Goal: Find specific page/section: Find specific page/section

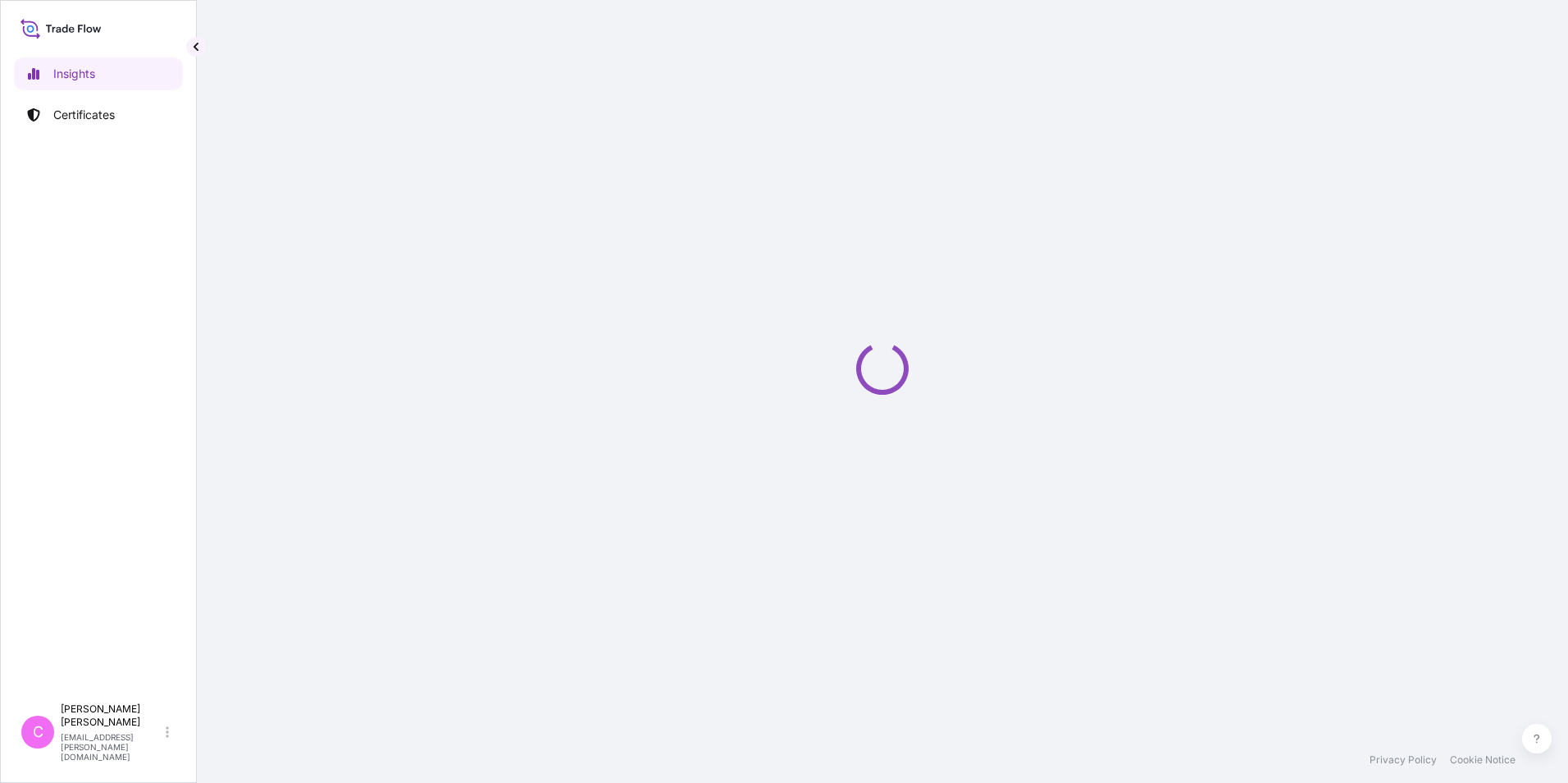
select select "2025"
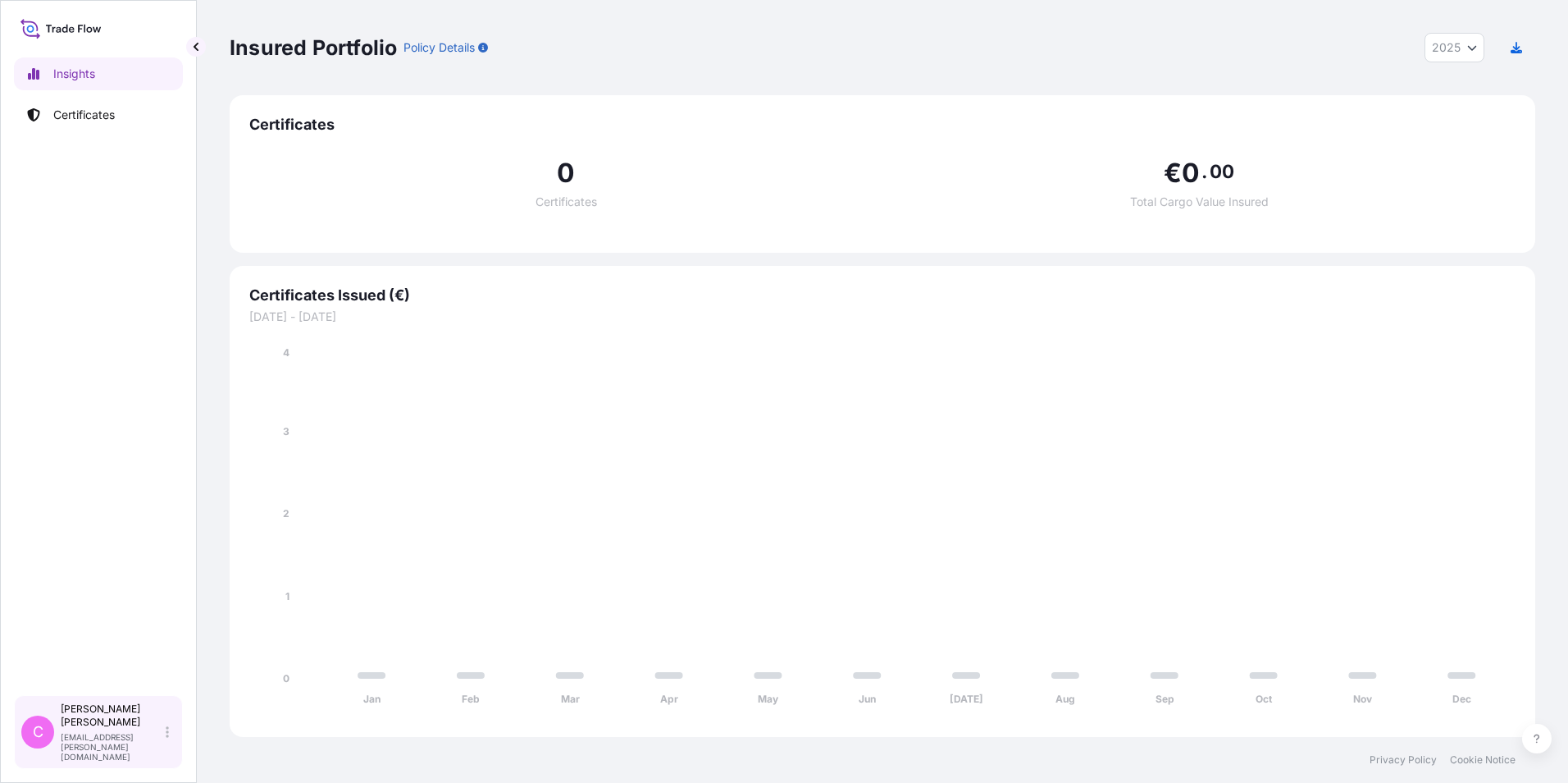
click at [84, 748] on div "[PERSON_NAME] [PERSON_NAME][EMAIL_ADDRESS][PERSON_NAME][DOMAIN_NAME]" at bounding box center [118, 732] width 115 height 59
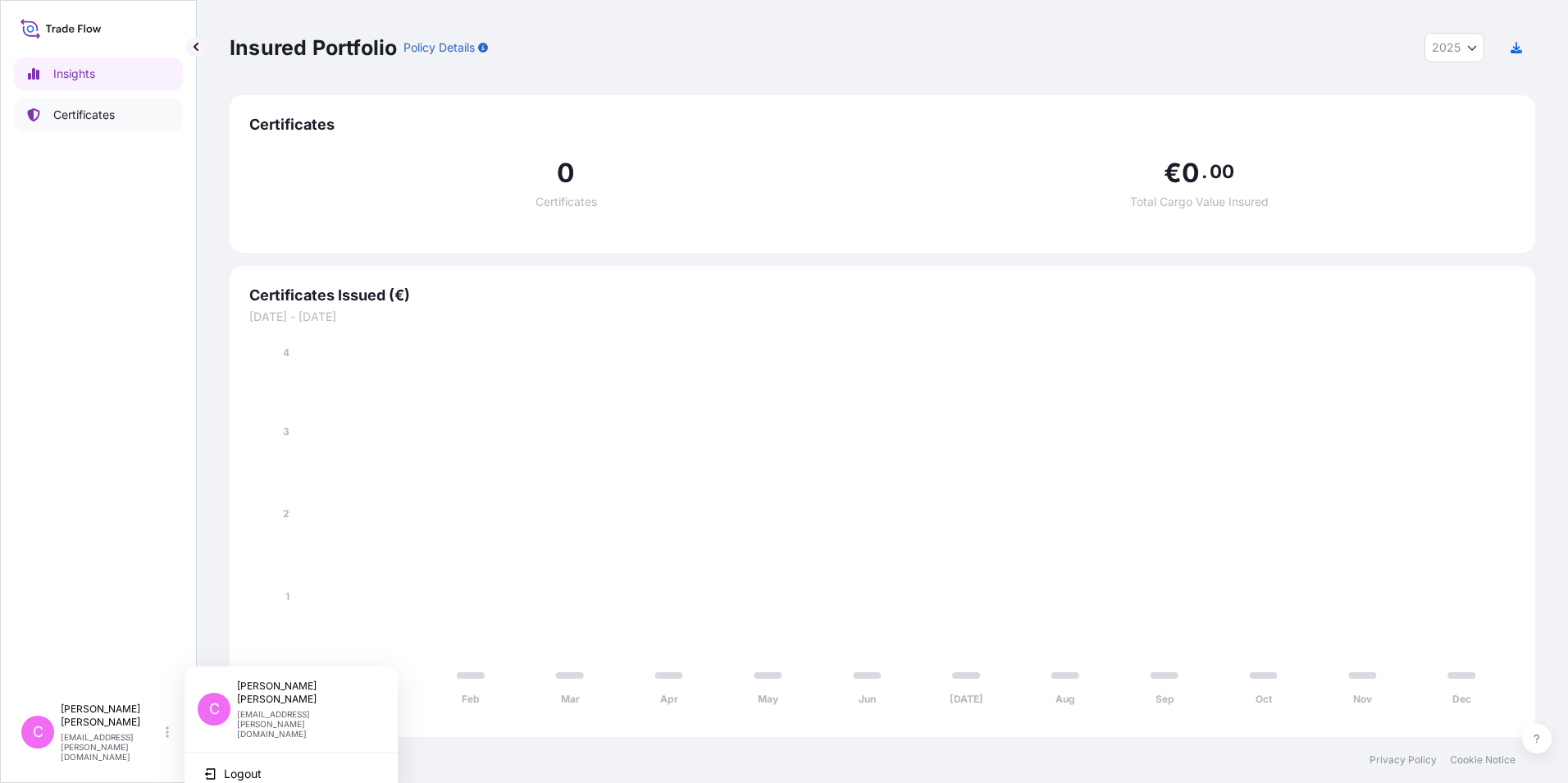
click at [91, 110] on p "Certificates" at bounding box center [84, 115] width 62 height 17
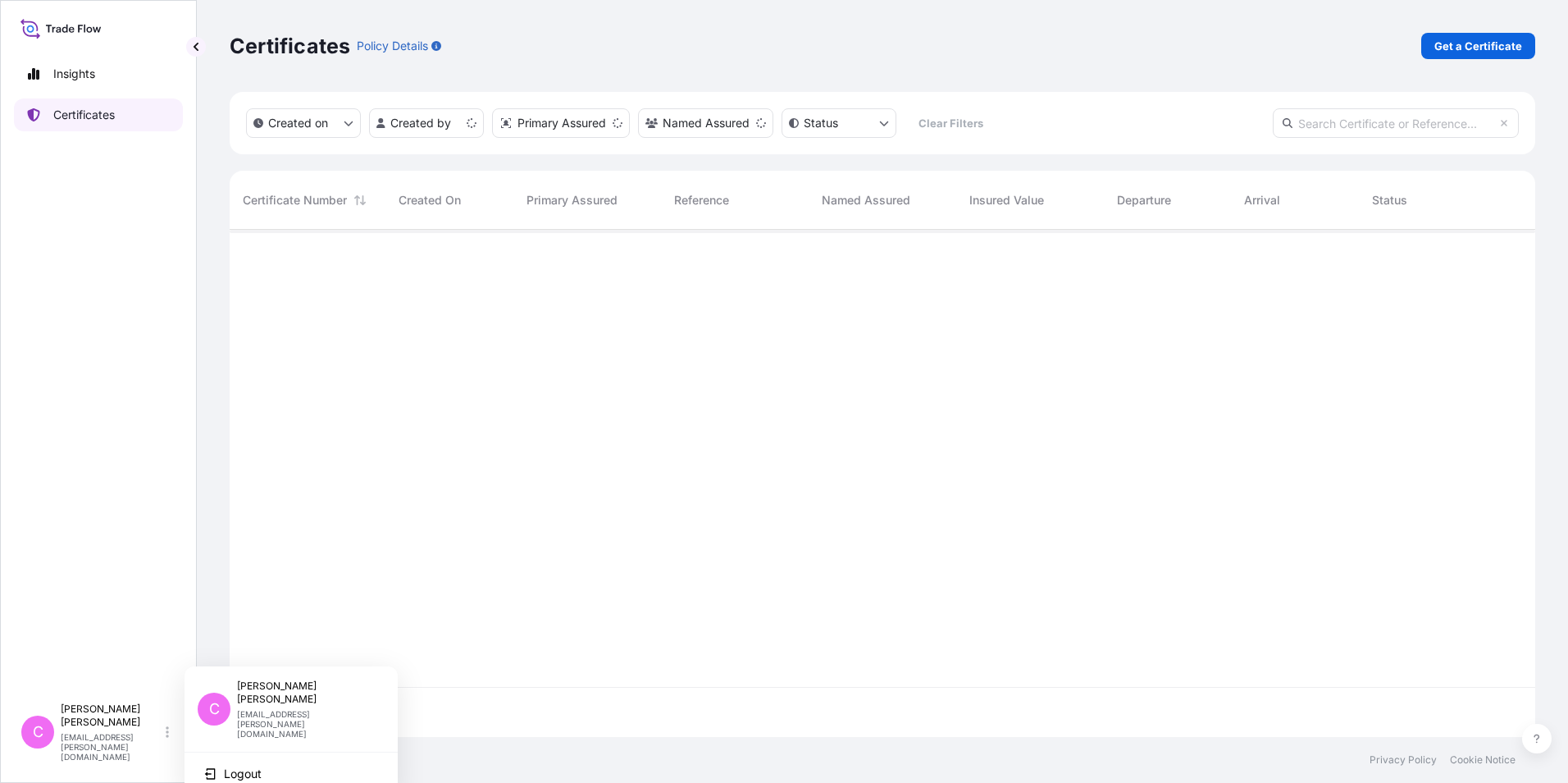
scroll to position [504, 1294]
